Goal: Transaction & Acquisition: Purchase product/service

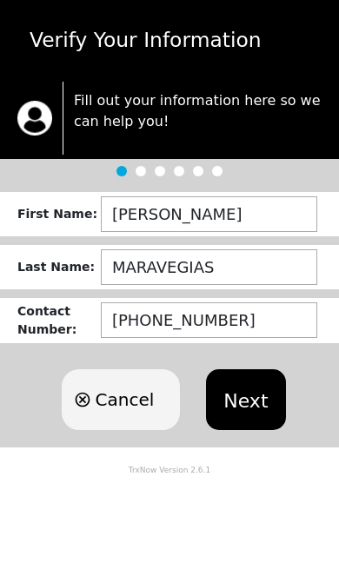
click at [247, 399] on button "Next" at bounding box center [245, 399] width 79 height 61
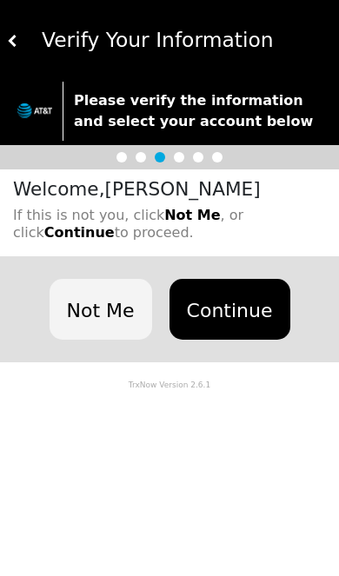
click at [247, 321] on button "Continue" at bounding box center [229, 309] width 121 height 61
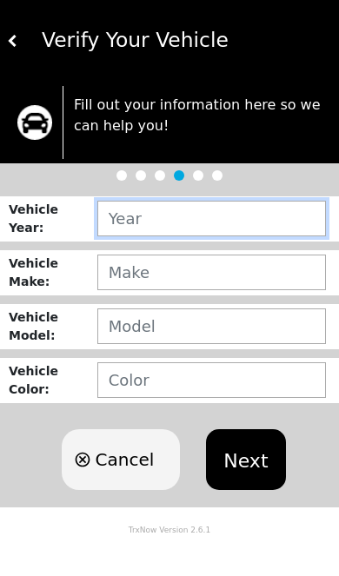
click at [266, 226] on input "text" at bounding box center [211, 219] width 228 height 36
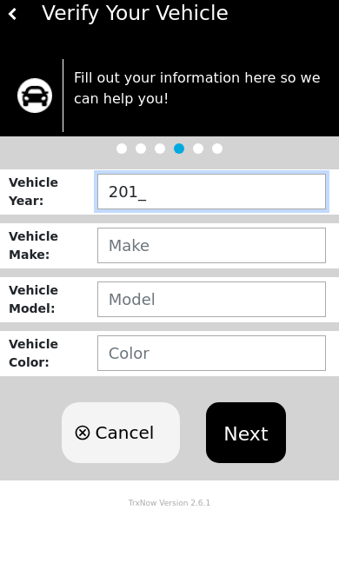
type input "2013"
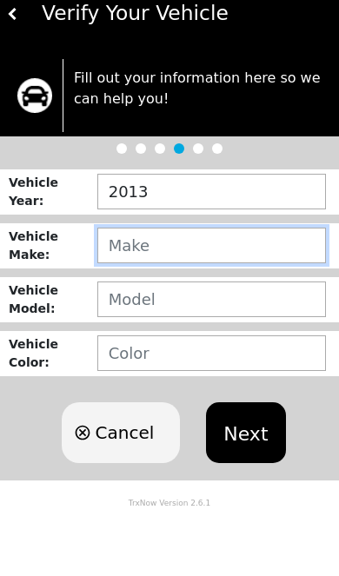
click at [264, 254] on input "text" at bounding box center [211, 272] width 228 height 36
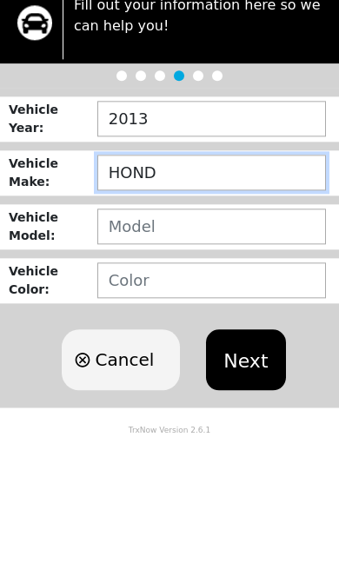
type input "HONDA"
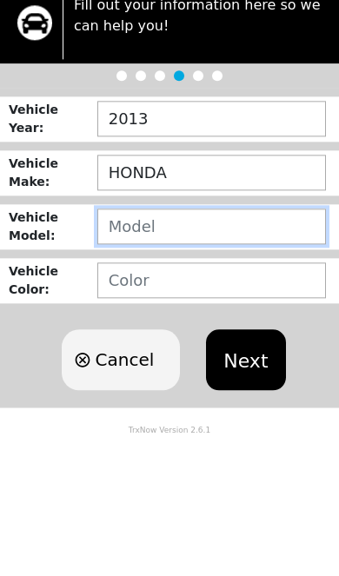
click at [235, 308] on input "text" at bounding box center [211, 326] width 228 height 36
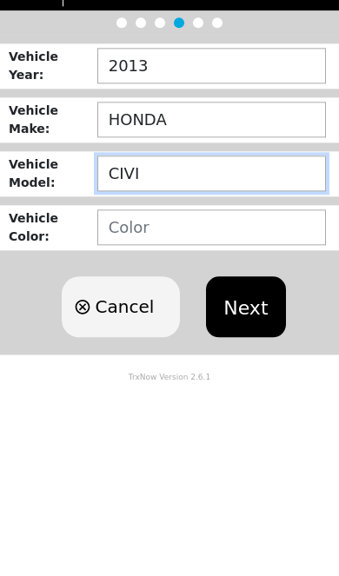
type input "CIVIC"
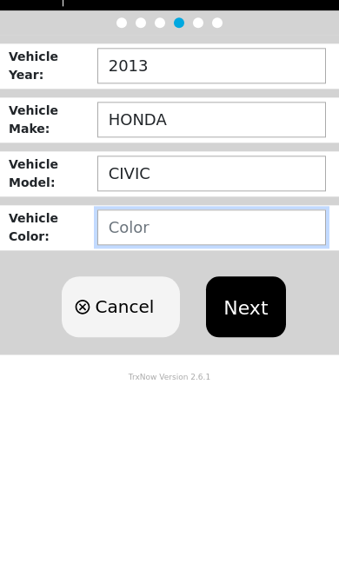
click at [260, 362] on input "text" at bounding box center [211, 380] width 228 height 36
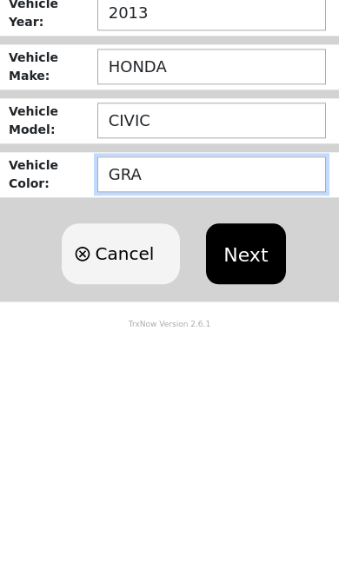
type input "GRAY"
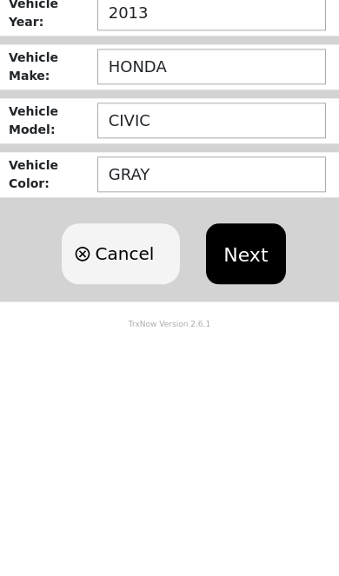
click at [264, 429] on button "Next" at bounding box center [245, 459] width 79 height 61
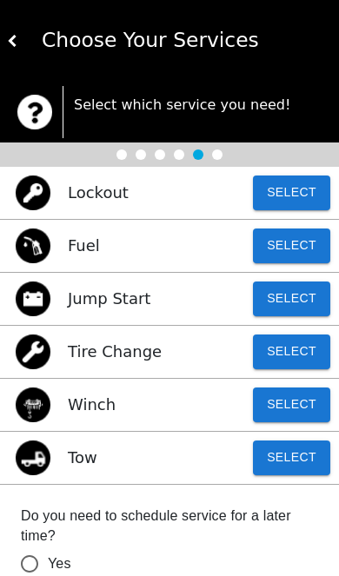
click at [306, 360] on button "Select" at bounding box center [291, 351] width 77 height 35
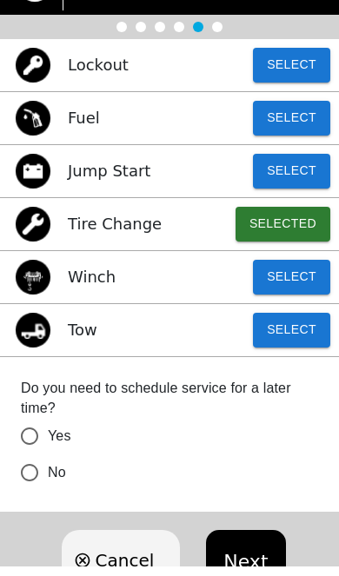
scroll to position [117, 0]
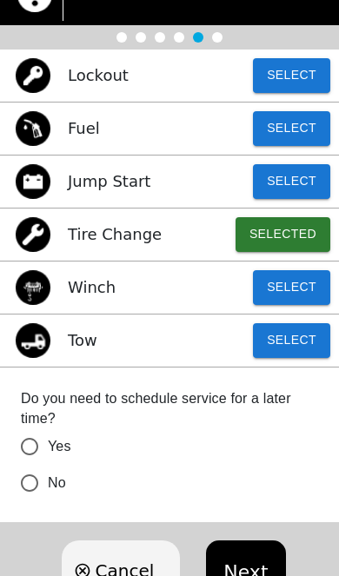
click at [34, 473] on input "No" at bounding box center [29, 483] width 36 height 36
radio input "false"
click at [245, 575] on button "Next" at bounding box center [245, 570] width 79 height 61
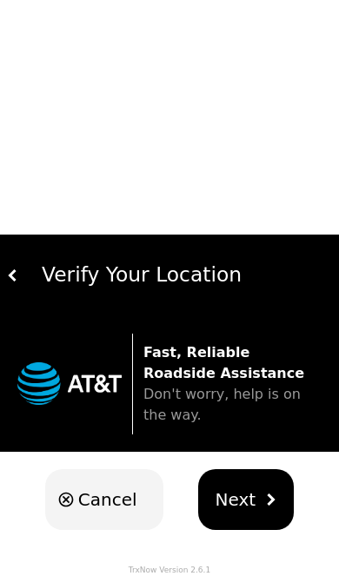
scroll to position [0, 0]
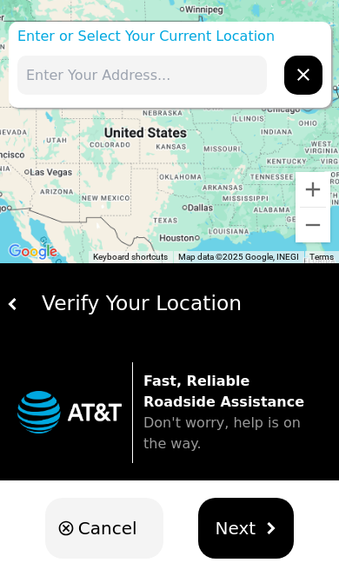
click at [238, 77] on input "text" at bounding box center [141, 75] width 249 height 39
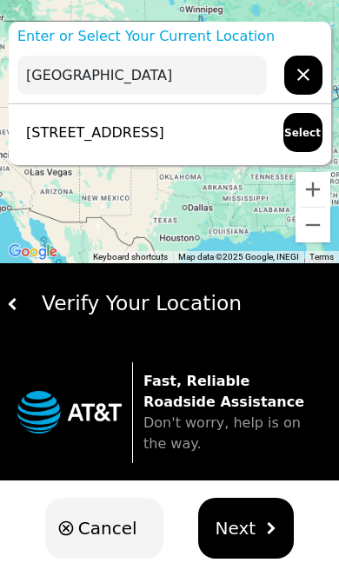
click at [164, 143] on p "803 Ercama St, Linden, NJ 07036, USA" at bounding box center [90, 132] width 147 height 21
type input "803 Ercama St, Linden, NJ 07036, USA"
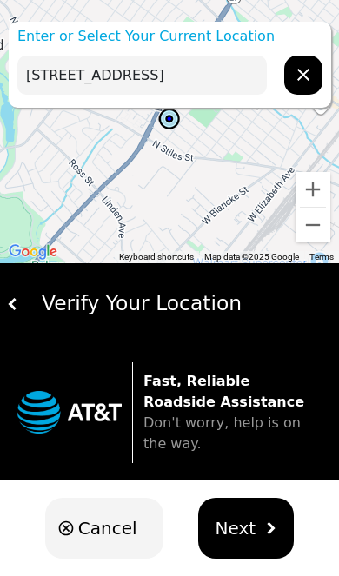
click at [252, 522] on button "Next" at bounding box center [246, 527] width 96 height 61
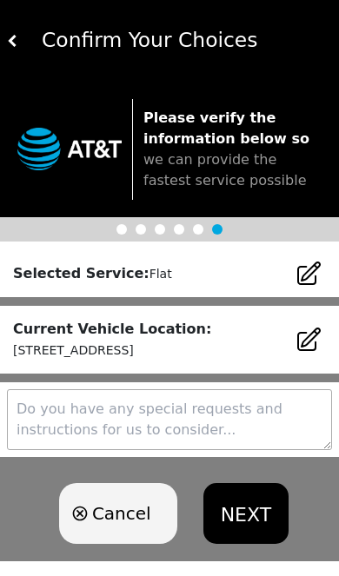
click at [272, 425] on textarea at bounding box center [169, 419] width 325 height 61
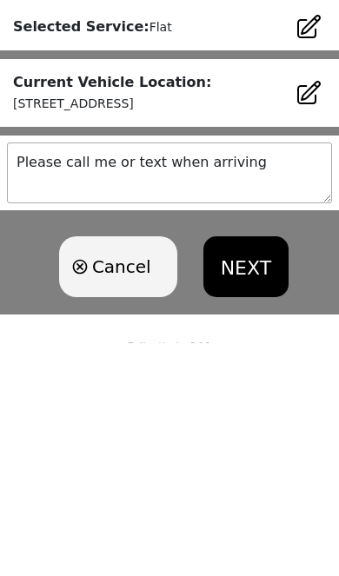
scroll to position [23, 0]
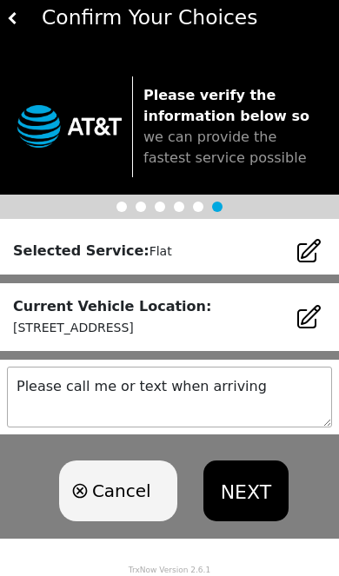
click at [292, 386] on textarea "Please call me or text when arriving" at bounding box center [169, 396] width 325 height 61
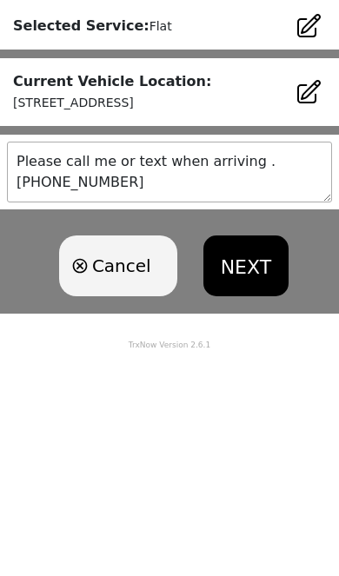
type textarea "Please call me or text when arriving . 908-693-4974"
click at [255, 460] on button "NEXT" at bounding box center [245, 490] width 85 height 61
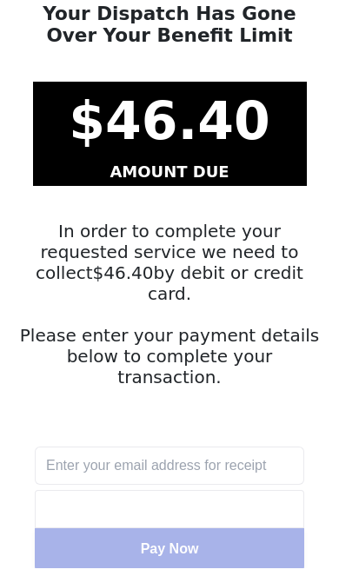
scroll to position [96, 0]
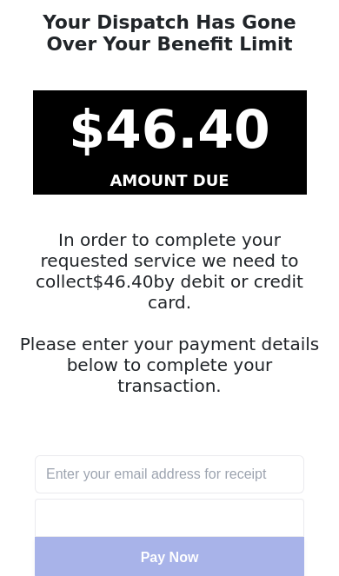
click at [201, 455] on input "text" at bounding box center [169, 474] width 269 height 38
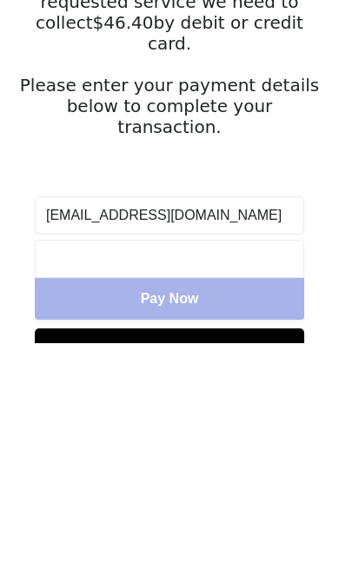
type input "[EMAIL_ADDRESS][DOMAIN_NAME]"
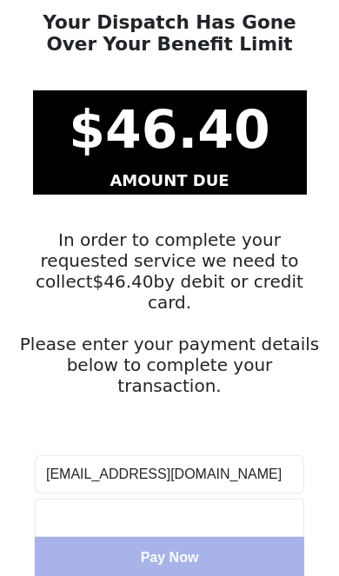
scroll to position [168, 0]
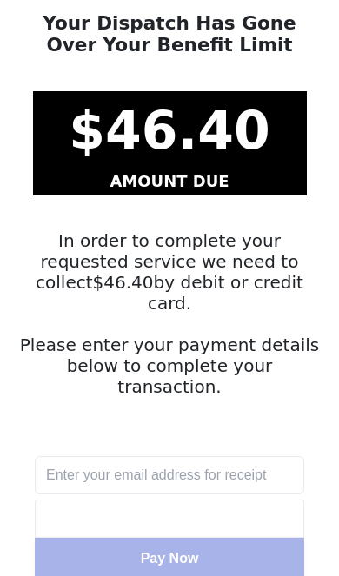
scroll to position [96, 0]
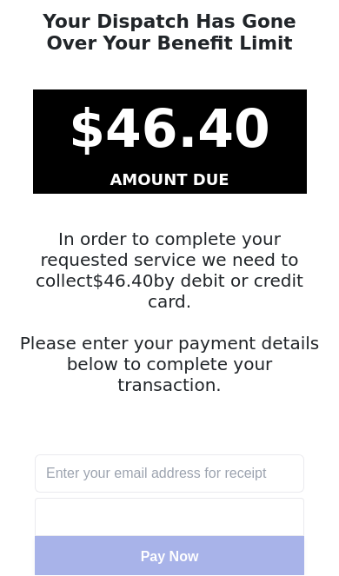
click at [259, 455] on input "text" at bounding box center [169, 474] width 269 height 38
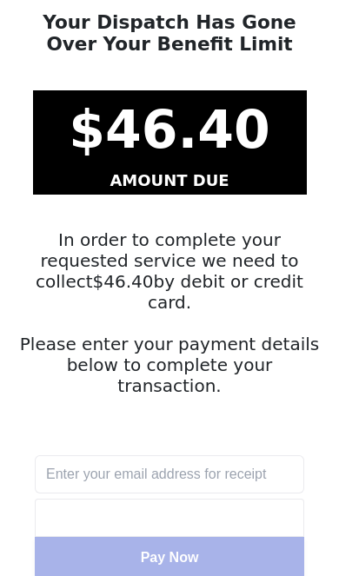
scroll to position [122, 0]
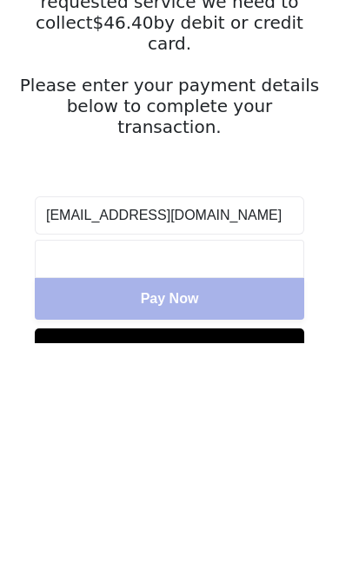
type input "[EMAIL_ADDRESS][DOMAIN_NAME]"
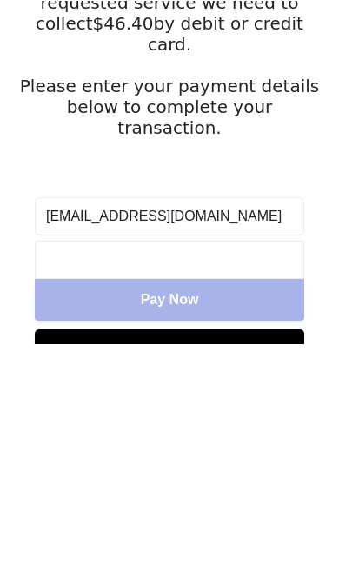
scroll to position [167, 0]
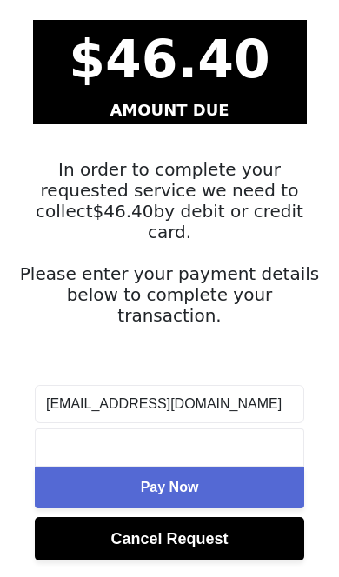
click at [228, 466] on button "Pay Now" at bounding box center [169, 487] width 269 height 42
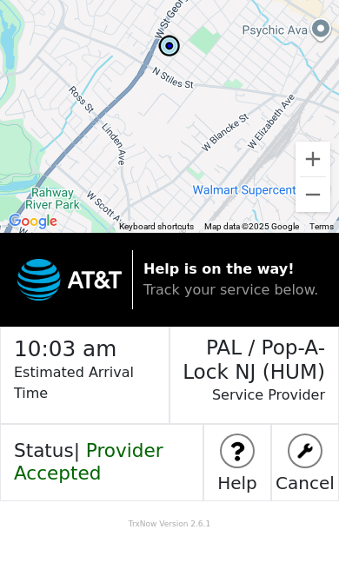
scroll to position [0, 0]
